Goal: Task Accomplishment & Management: Use online tool/utility

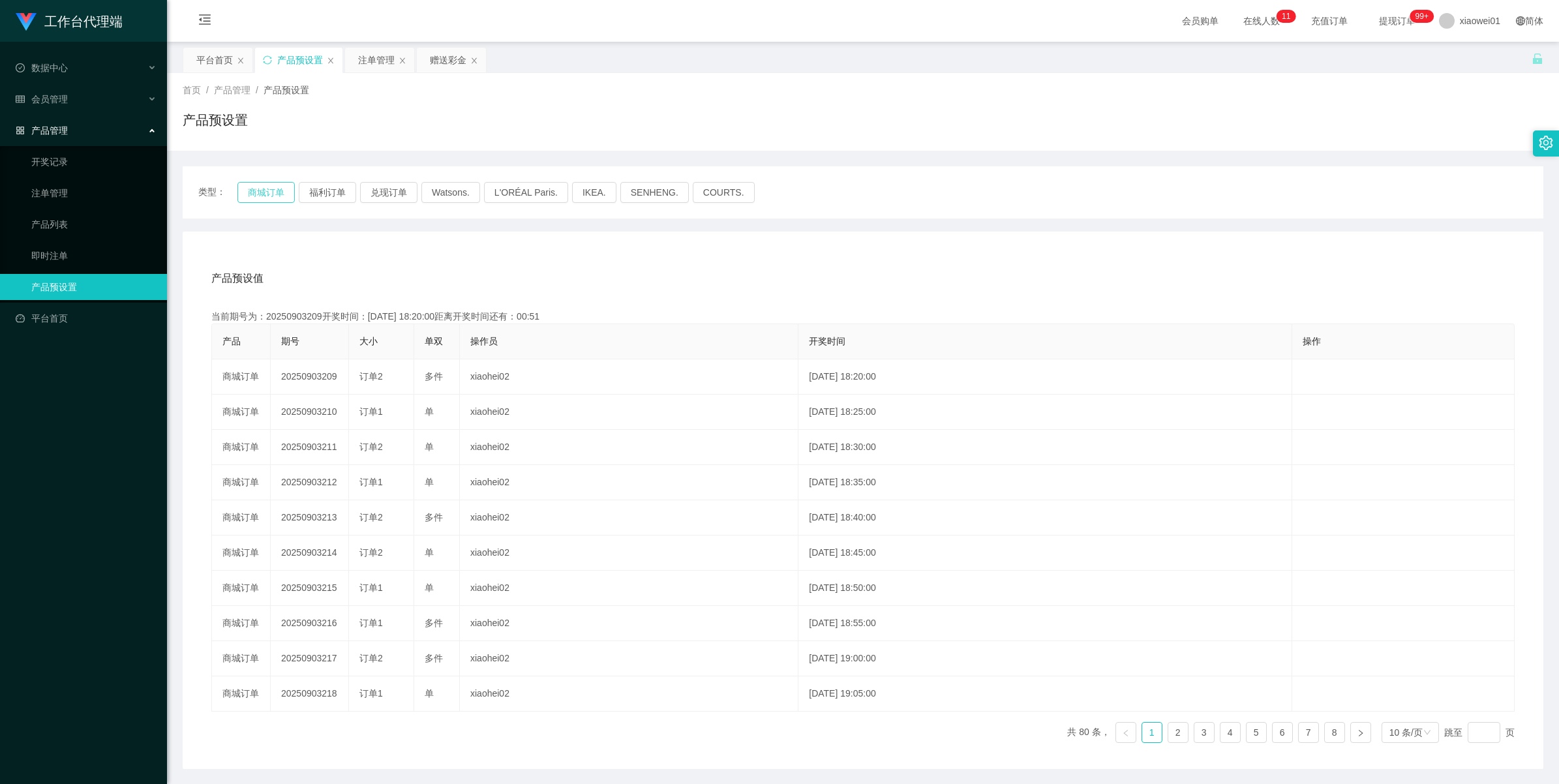
click at [266, 187] on button "商城订单" at bounding box center [266, 192] width 58 height 21
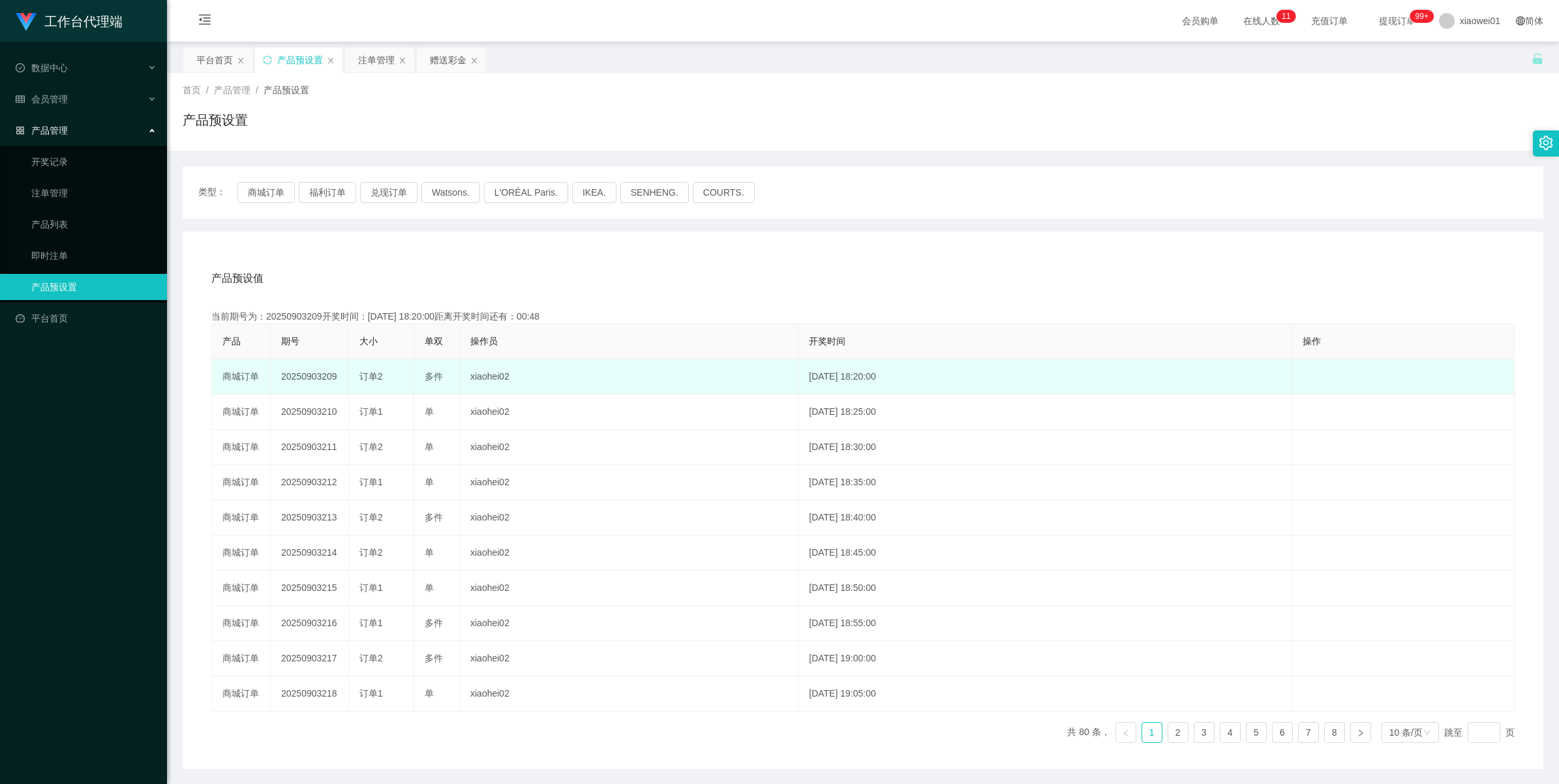
click at [320, 371] on td "20250903209" at bounding box center [310, 376] width 78 height 35
copy td "20250903209"
click at [314, 377] on td "20250903210" at bounding box center [310, 376] width 78 height 35
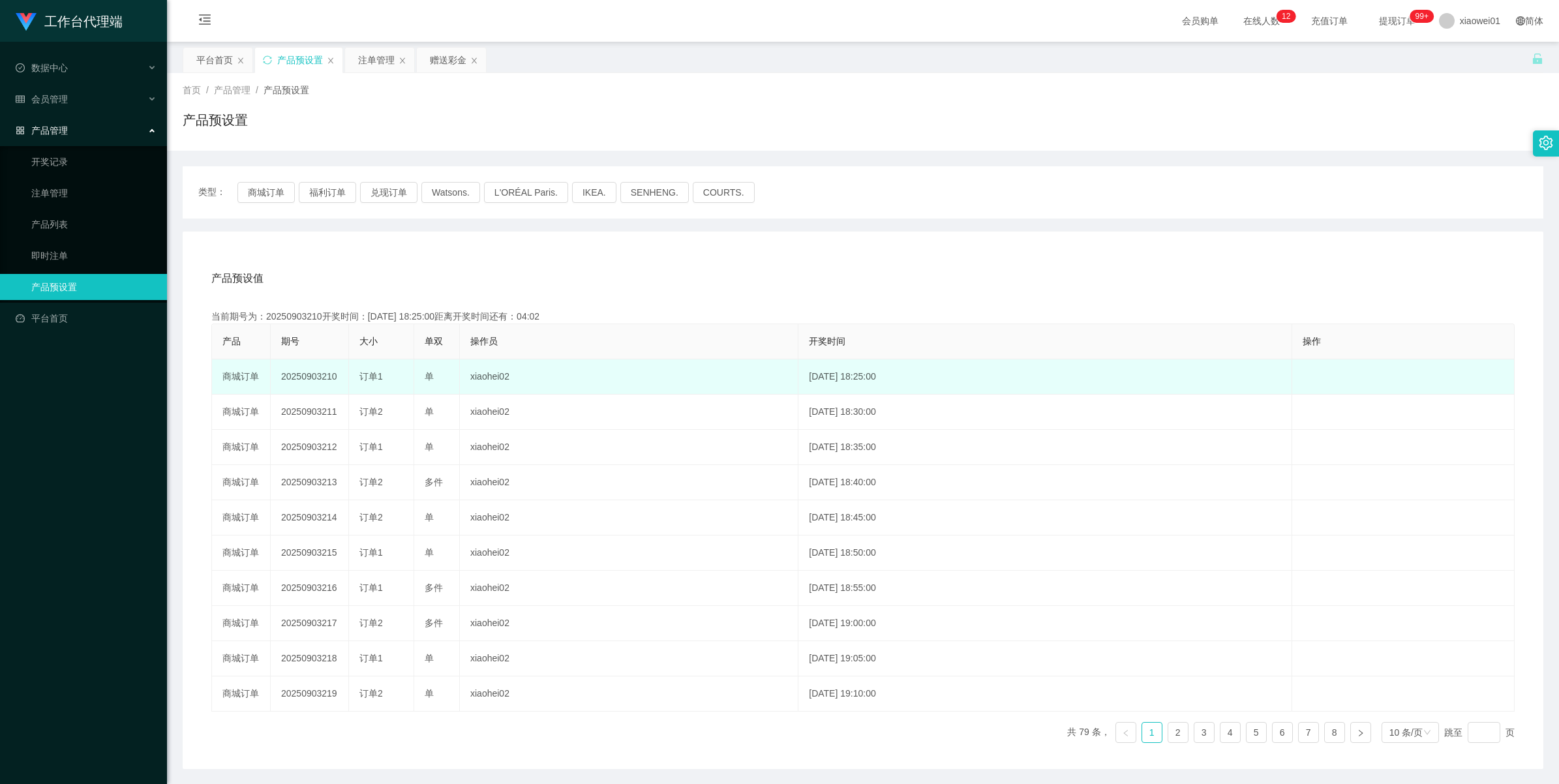
copy td "20250903210"
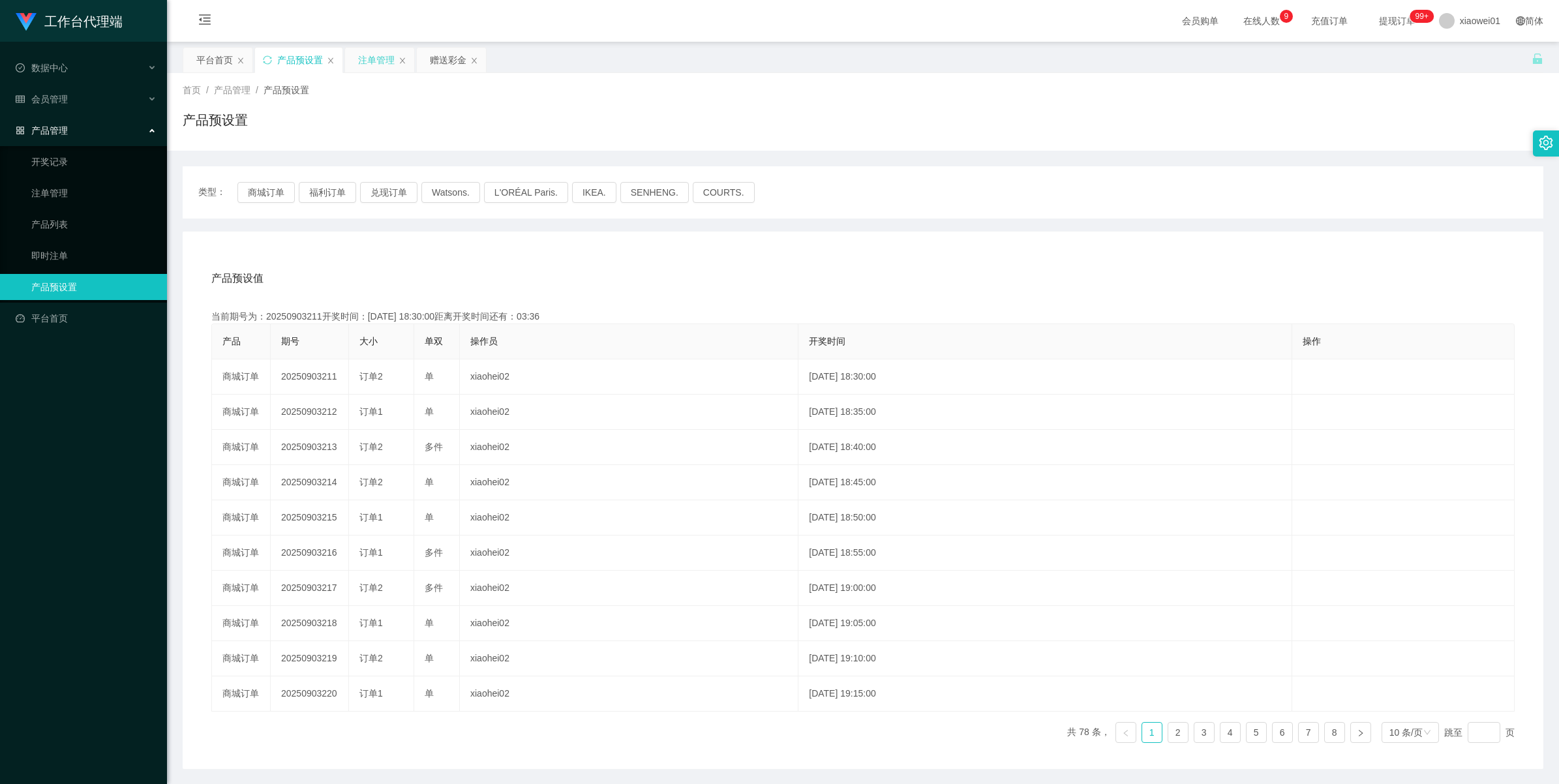
click at [386, 58] on div "注单管理" at bounding box center [377, 59] width 37 height 25
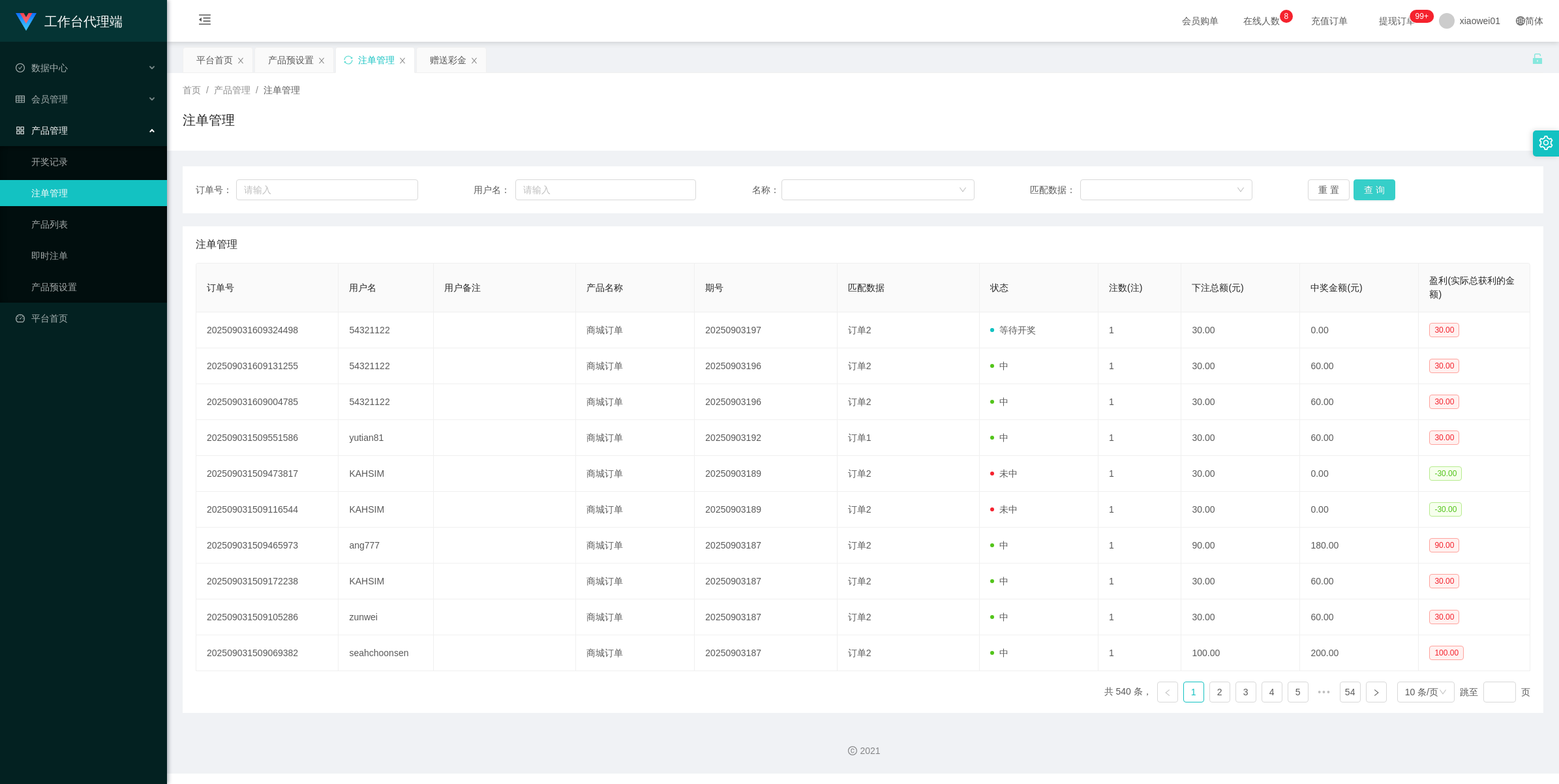
click at [1374, 189] on button "查 询" at bounding box center [1374, 190] width 42 height 21
click at [1374, 189] on div "重 置 查 询" at bounding box center [1419, 190] width 223 height 21
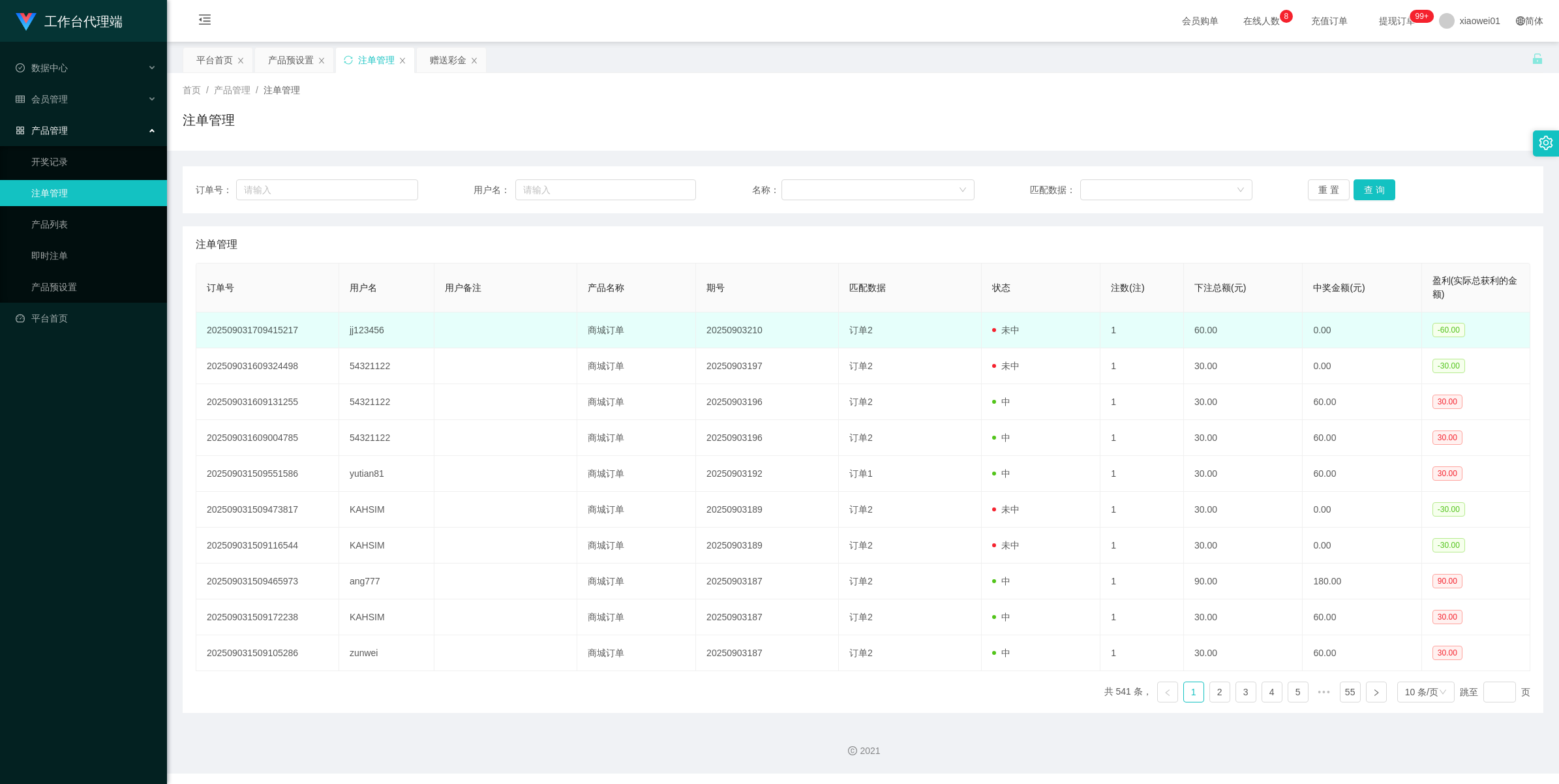
click at [369, 333] on td "jj123456" at bounding box center [386, 330] width 95 height 36
copy td "jj123456"
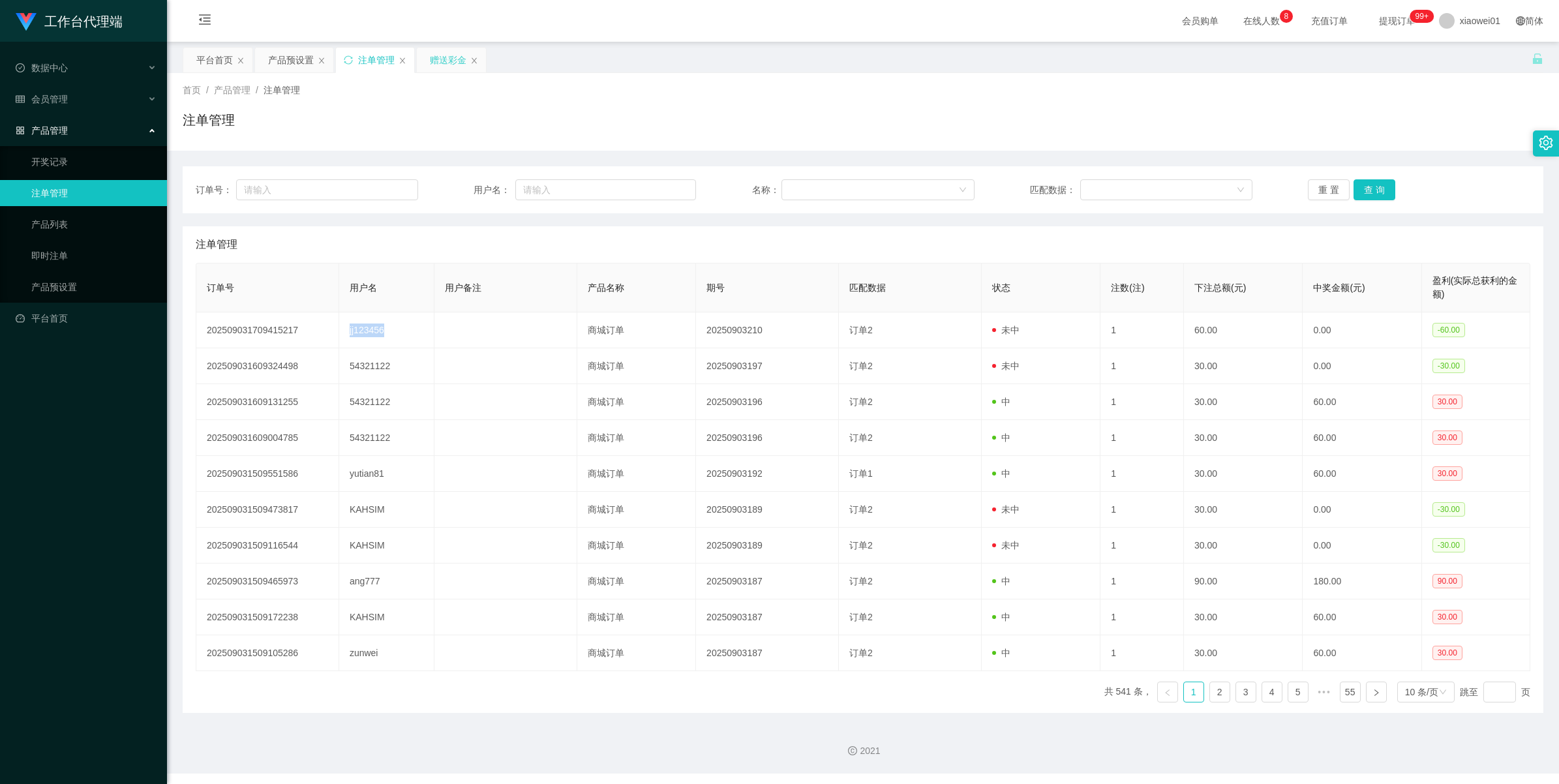
click at [444, 60] on div "赠送彩金" at bounding box center [448, 59] width 37 height 25
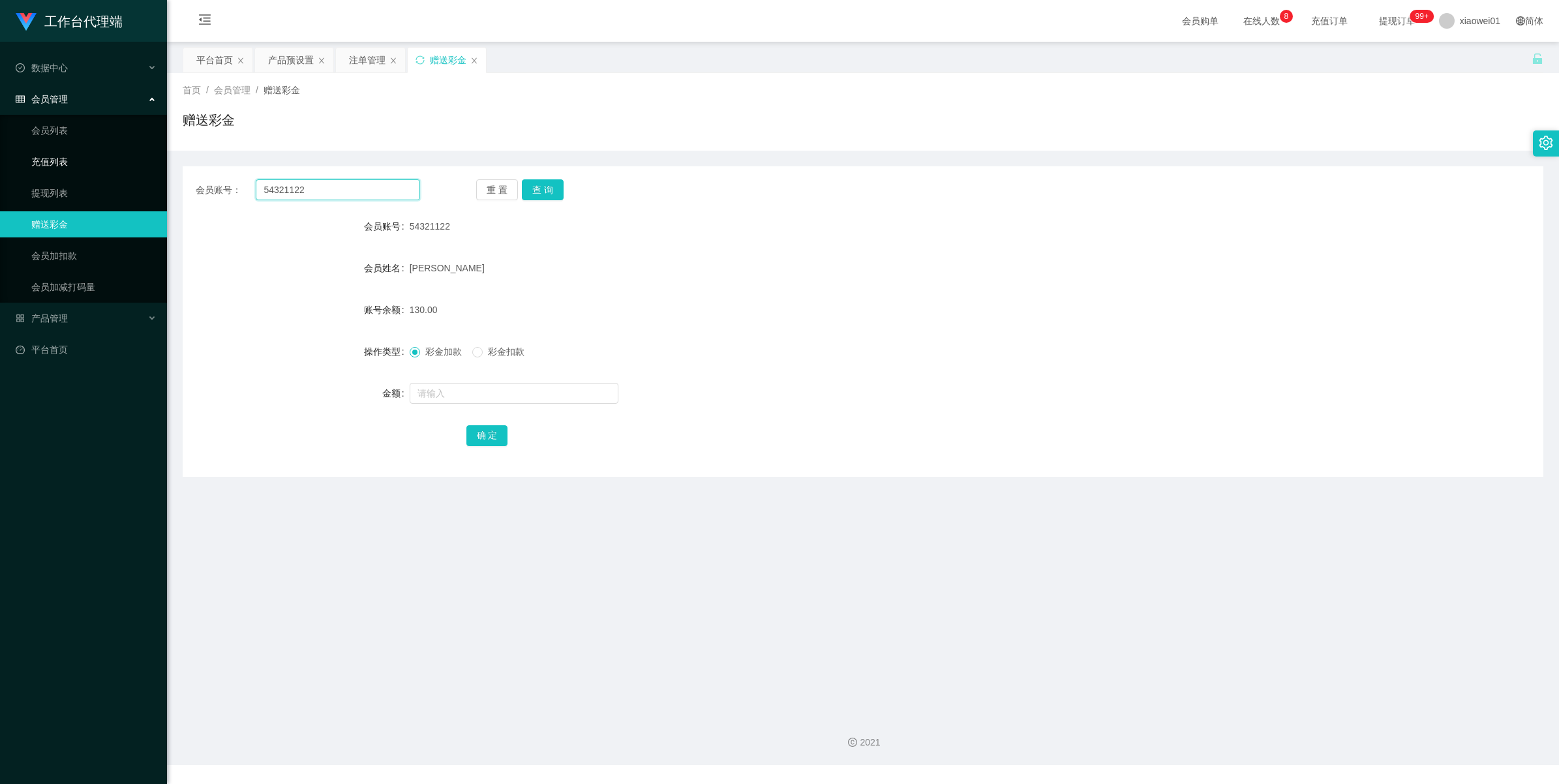
drag, startPoint x: 359, startPoint y: 197, endPoint x: 289, endPoint y: 180, distance: 72.0
click at [95, 144] on section "工作台代理端 数据中心 会员管理 会员列表 充值列表 提现列表 赠送彩金 会员加扣款 会员加减打码量 产品管理 开奖记录 注单管理 产品列表 即时注单 产品预…" at bounding box center [780, 382] width 1559 height 765
paste input "jj123456"
type input "jj123456"
click at [546, 192] on button "查 询" at bounding box center [543, 190] width 42 height 21
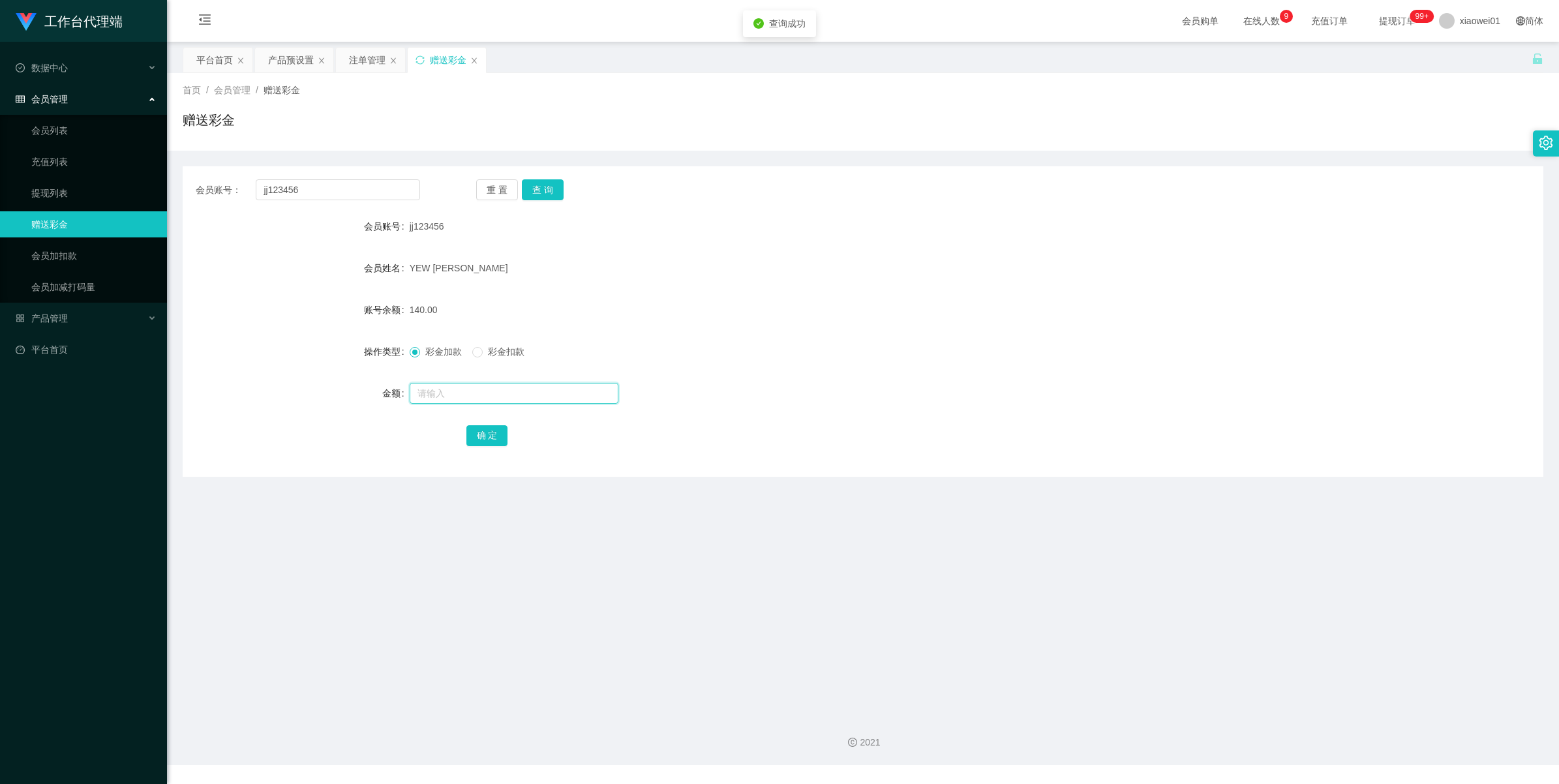
click at [429, 395] on input "text" at bounding box center [513, 393] width 209 height 21
type input "120"
click at [470, 435] on button "确 定" at bounding box center [487, 436] width 42 height 21
